Goal: Task Accomplishment & Management: Use online tool/utility

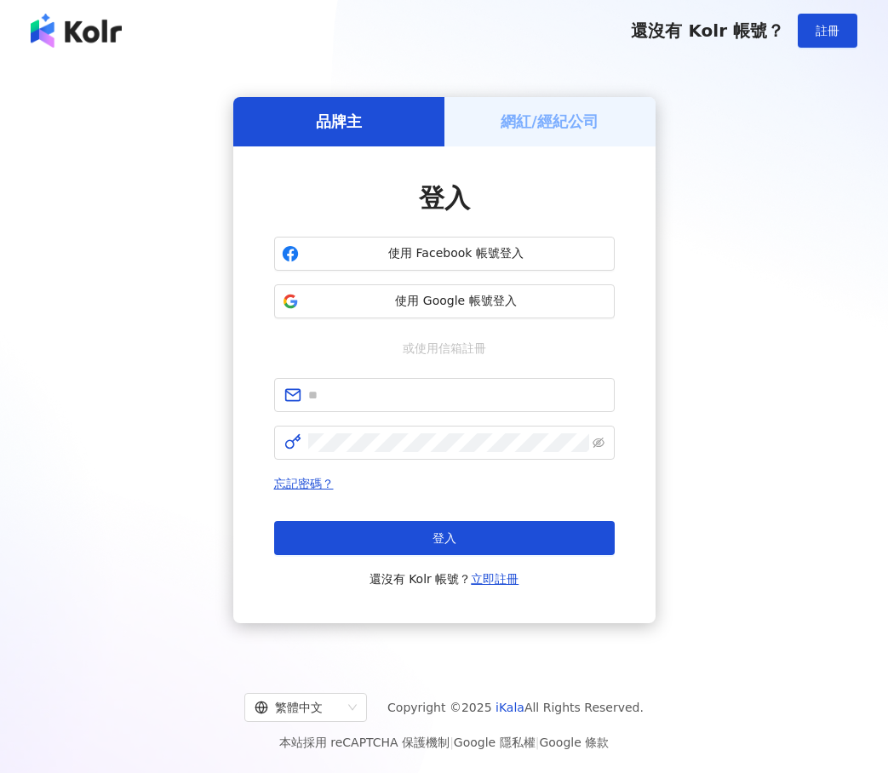
click at [598, 123] on h5 "網紅/經紀公司" at bounding box center [550, 121] width 98 height 21
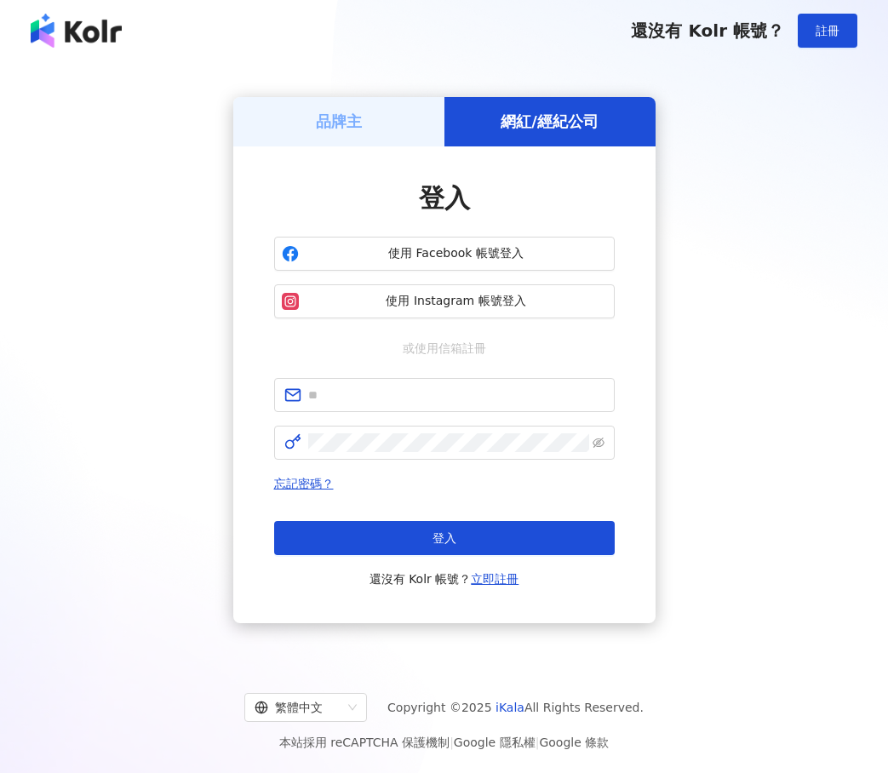
scroll to position [199, 0]
click at [457, 386] on input "text" at bounding box center [456, 395] width 296 height 19
type input "**********"
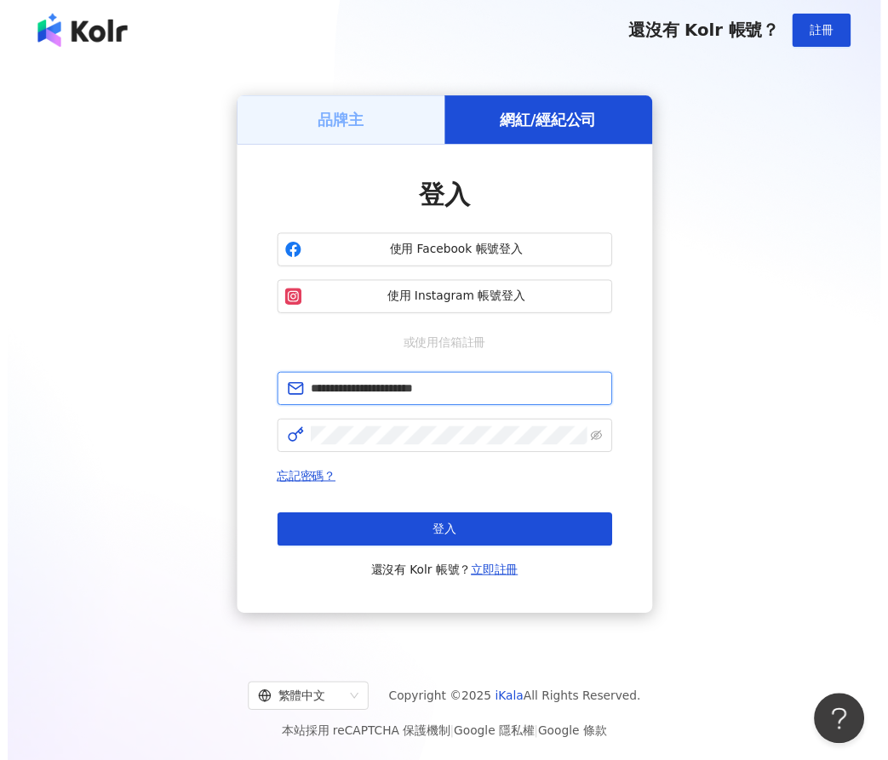
scroll to position [0, 0]
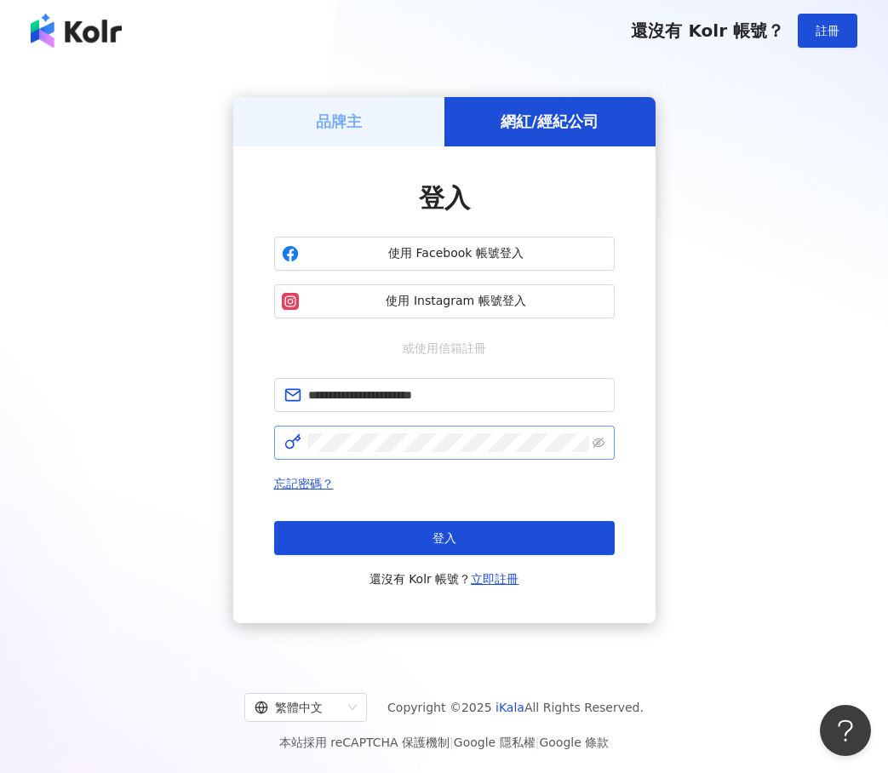
click at [406, 456] on span at bounding box center [444, 443] width 341 height 34
click button "登入" at bounding box center [444, 538] width 341 height 34
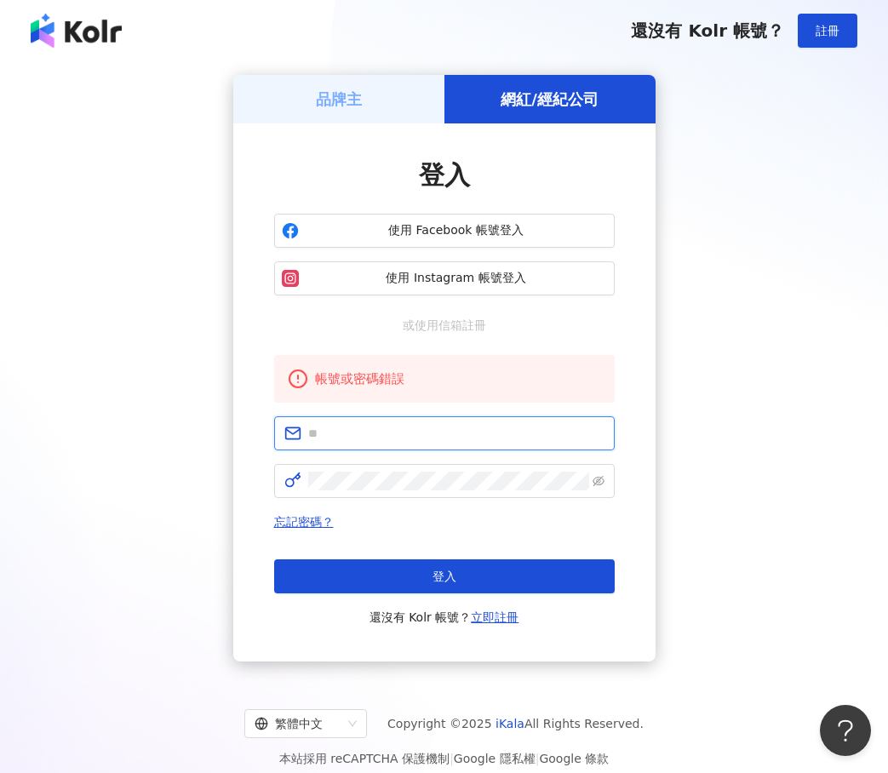
drag, startPoint x: 405, startPoint y: 452, endPoint x: 406, endPoint y: 438, distance: 14.5
click at [406, 438] on input "text" at bounding box center [456, 433] width 296 height 19
type input "**********"
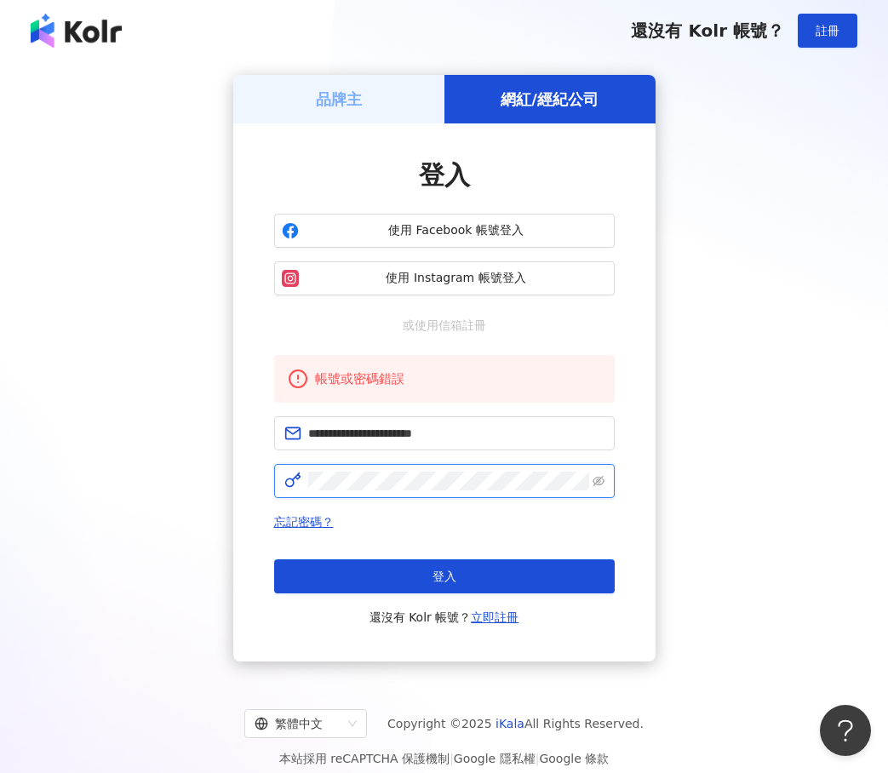
click button "登入" at bounding box center [444, 576] width 341 height 34
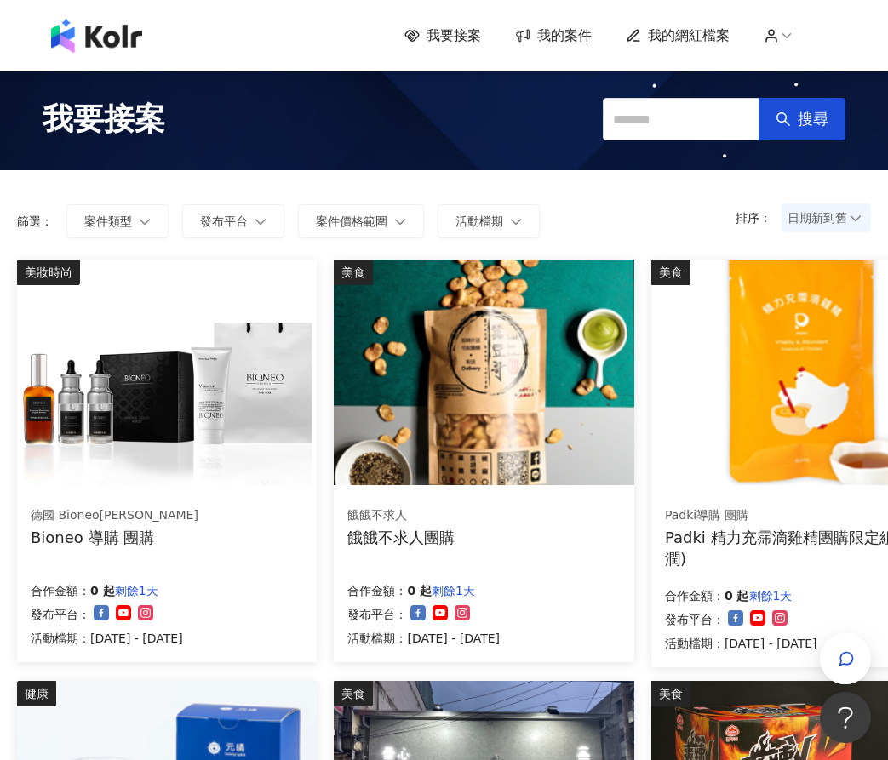
click at [586, 31] on span "我的案件" at bounding box center [564, 35] width 54 height 19
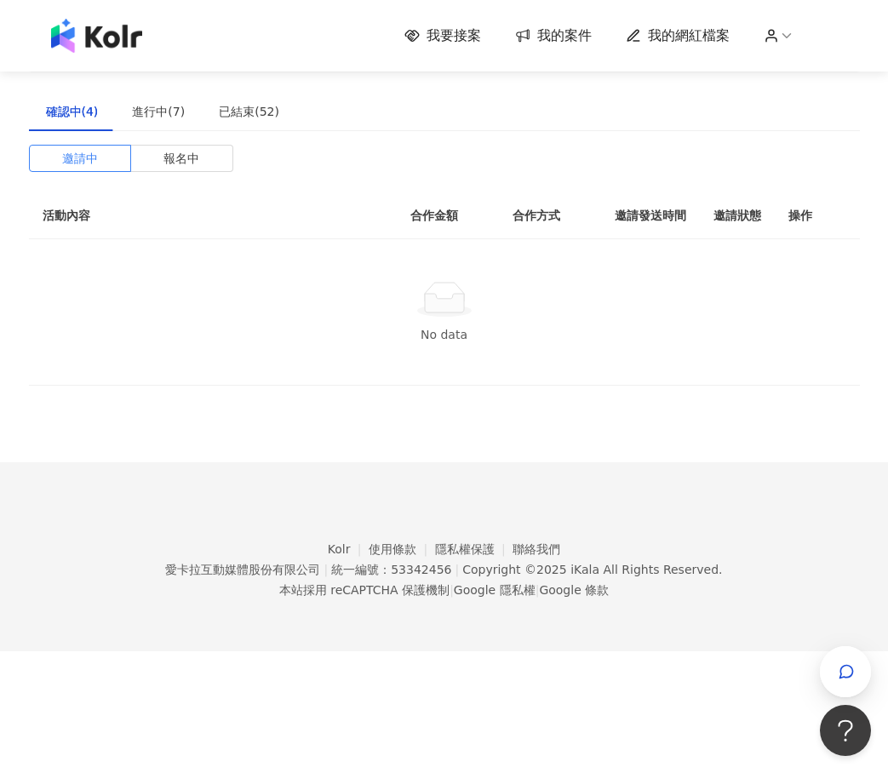
click at [138, 20] on img at bounding box center [96, 36] width 91 height 34
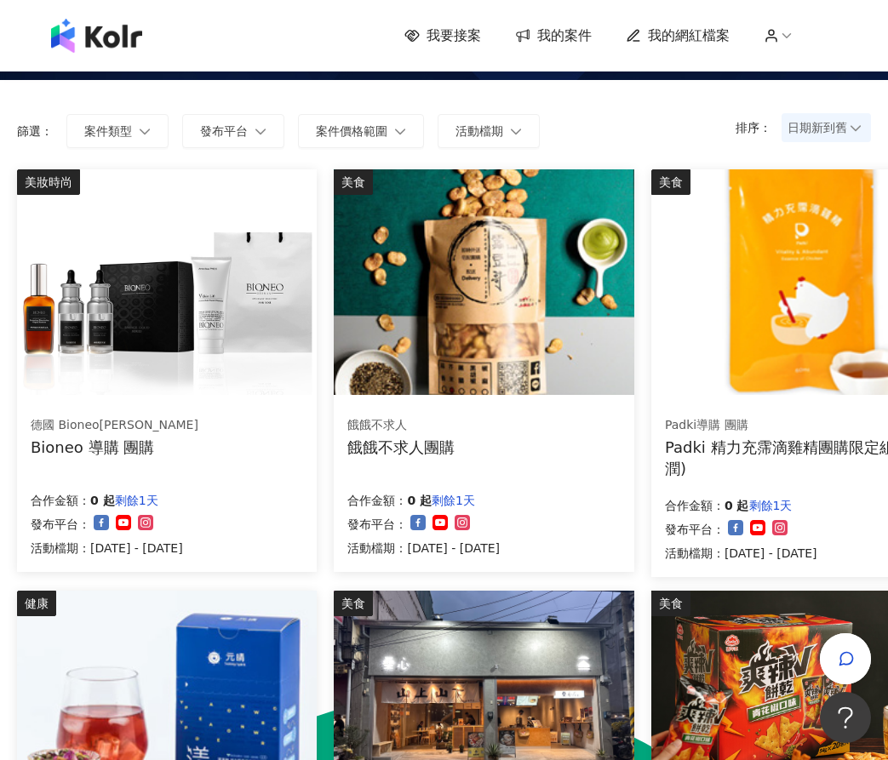
scroll to position [596, 0]
